Goal: Information Seeking & Learning: Check status

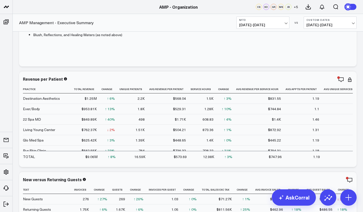
scroll to position [150, 0]
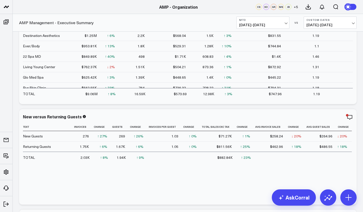
click at [287, 21] on button "MTD [DATE] - [DATE]" at bounding box center [263, 23] width 53 height 12
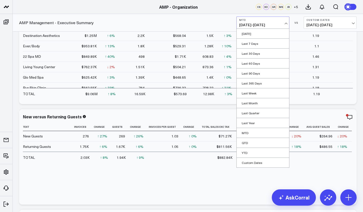
click at [268, 42] on link "Last 7 Days" at bounding box center [263, 44] width 53 height 10
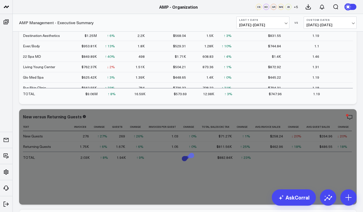
click at [350, 26] on span "[DATE] - [DATE]" at bounding box center [330, 25] width 47 height 4
click at [319, 54] on link "YoY" at bounding box center [330, 54] width 53 height 10
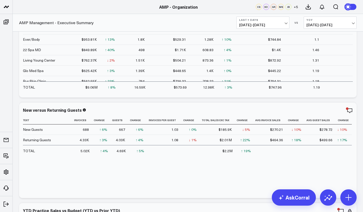
scroll to position [157, 0]
click at [288, 24] on button "Last 7 Days [DATE] - [DATE]" at bounding box center [263, 23] width 53 height 12
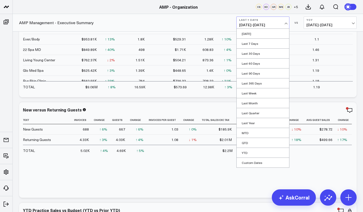
click at [258, 53] on link "Last 30 Days" at bounding box center [263, 54] width 53 height 10
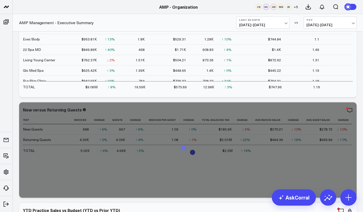
click at [353, 23] on span "[DATE] - [DATE]" at bounding box center [330, 25] width 47 height 4
click at [322, 54] on link "YoY" at bounding box center [330, 54] width 53 height 10
click at [349, 24] on span "[DATE] - [DATE]" at bounding box center [330, 25] width 47 height 4
click at [317, 44] on link "MoM" at bounding box center [330, 44] width 53 height 10
click at [352, 22] on button "MoM [DEMOGRAPHIC_DATA][DATE] - [DATE]" at bounding box center [330, 23] width 53 height 12
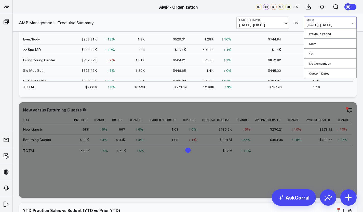
click at [323, 53] on link "YoY" at bounding box center [330, 54] width 53 height 10
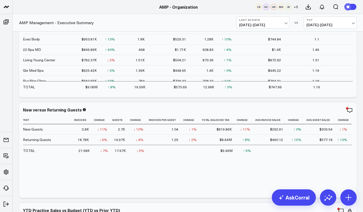
click at [283, 25] on span "[DATE] - [DATE]" at bounding box center [262, 25] width 47 height 4
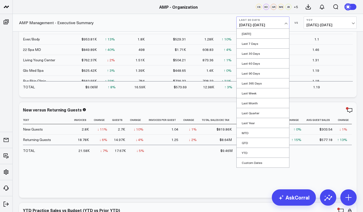
click at [259, 64] on link "Last 60 Days" at bounding box center [263, 64] width 53 height 10
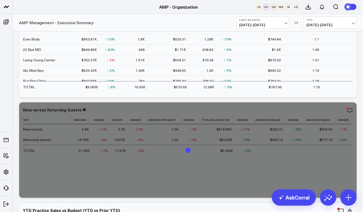
click at [331, 25] on span "[DATE] - [DATE]" at bounding box center [330, 25] width 47 height 4
click at [319, 54] on link "YoY" at bounding box center [330, 54] width 53 height 10
click at [348, 22] on button "YoY [DATE] - [DATE]" at bounding box center [330, 23] width 53 height 12
click at [326, 43] on link "MoM" at bounding box center [330, 44] width 53 height 10
click at [353, 23] on span "[DATE] - [DATE]" at bounding box center [330, 25] width 47 height 4
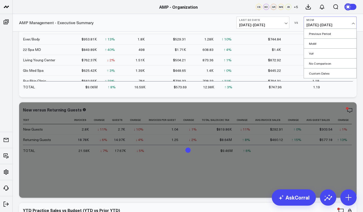
click at [317, 53] on link "YoY" at bounding box center [330, 54] width 53 height 10
